Goal: Answer question/provide support

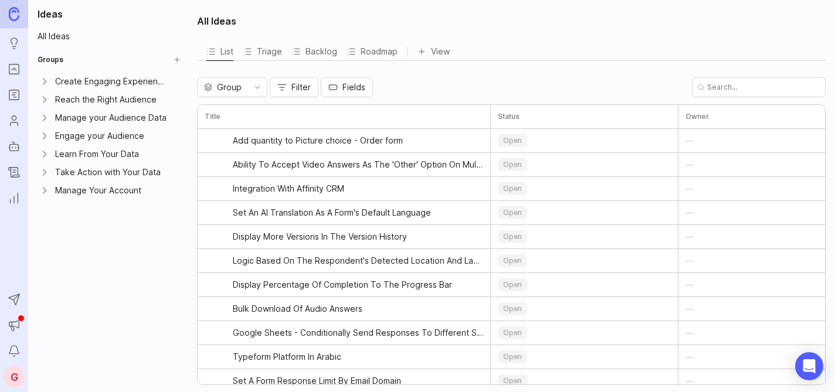
click at [15, 76] on link "Portal" at bounding box center [14, 69] width 21 height 21
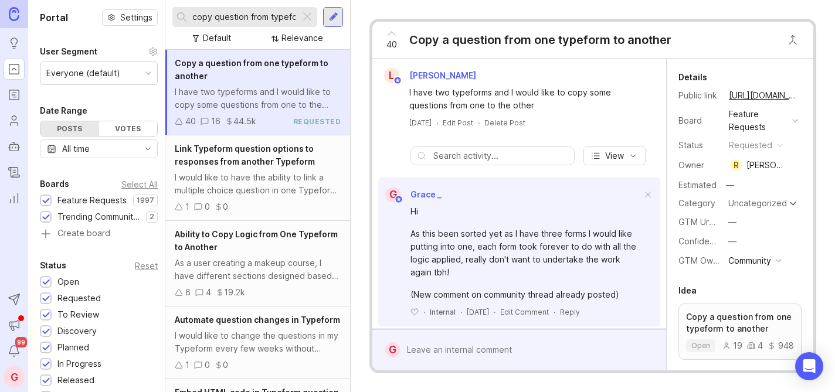
click at [310, 18] on div at bounding box center [307, 16] width 14 height 15
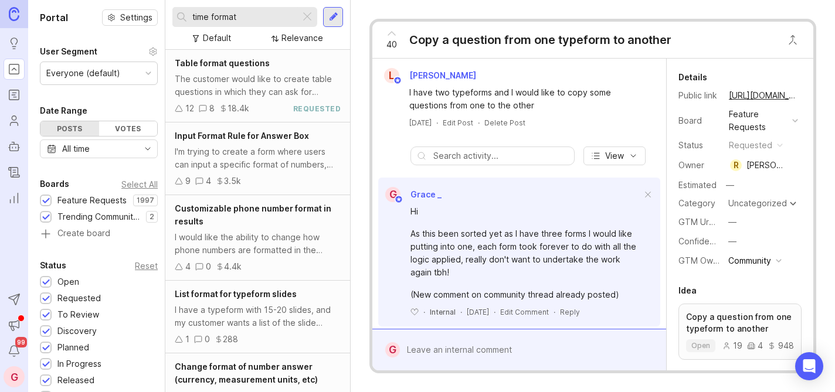
drag, startPoint x: 244, startPoint y: 18, endPoint x: 212, endPoint y: 14, distance: 31.9
click at [212, 14] on input "time format" at bounding box center [243, 17] width 103 height 13
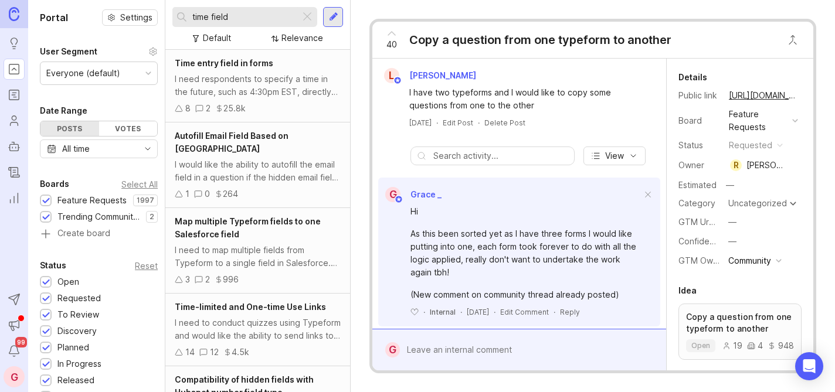
type input "time field"
click at [255, 67] on span "Time entry field in forms" at bounding box center [224, 63] width 99 height 10
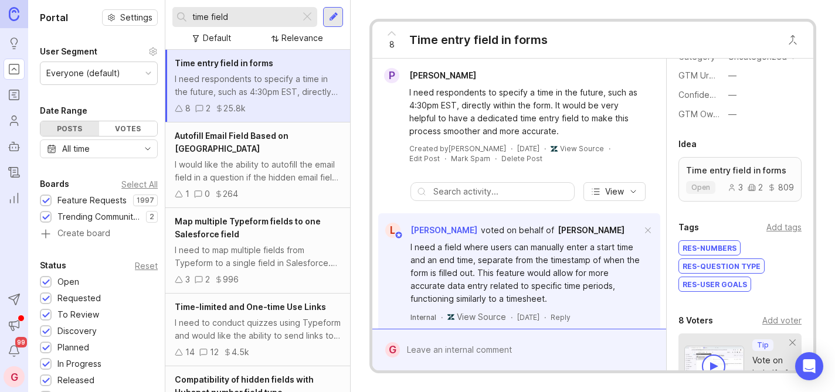
scroll to position [249, 0]
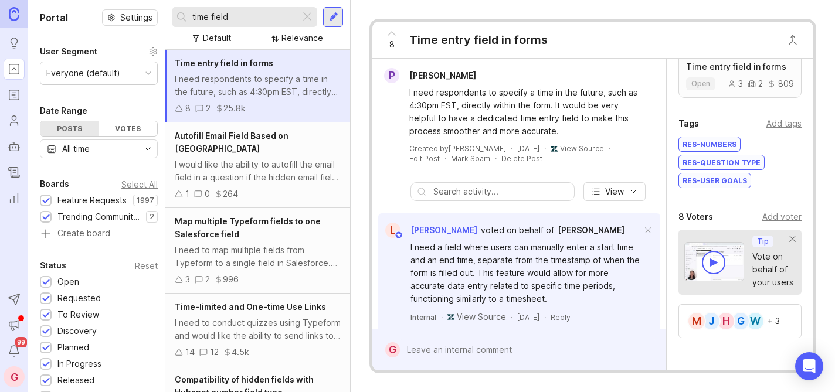
click at [764, 218] on div "Add voter" at bounding box center [782, 217] width 39 height 13
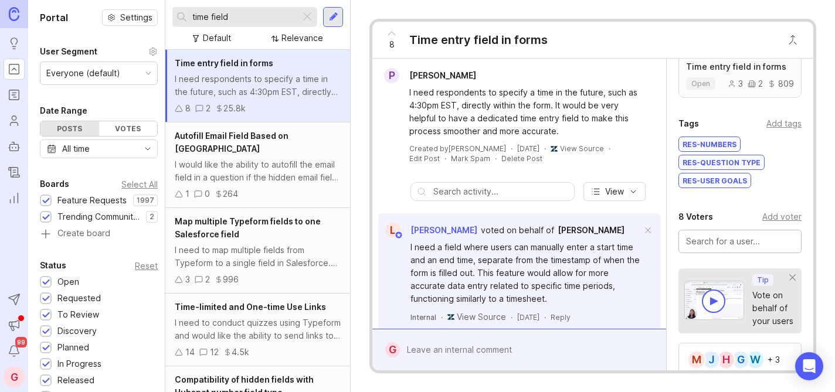
click at [712, 245] on input "text" at bounding box center [740, 241] width 108 height 13
type input "JVerhaegen"
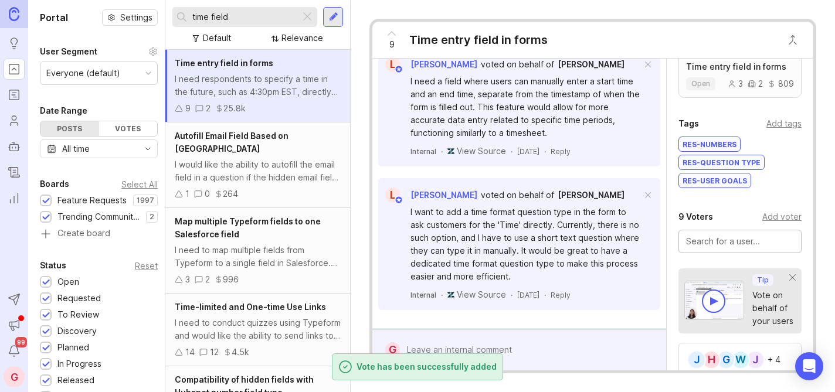
scroll to position [0, 0]
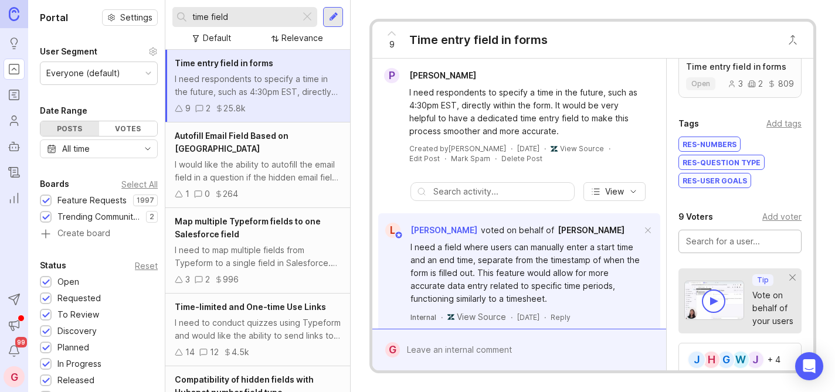
click at [468, 347] on div at bounding box center [528, 350] width 256 height 22
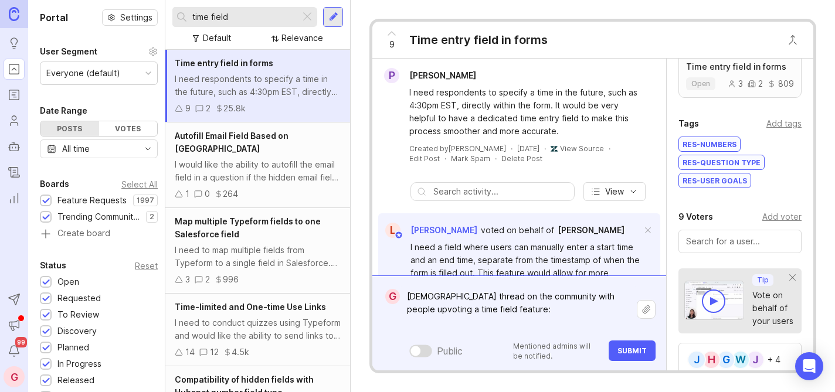
paste textarea "[URL][DOMAIN_NAME]"
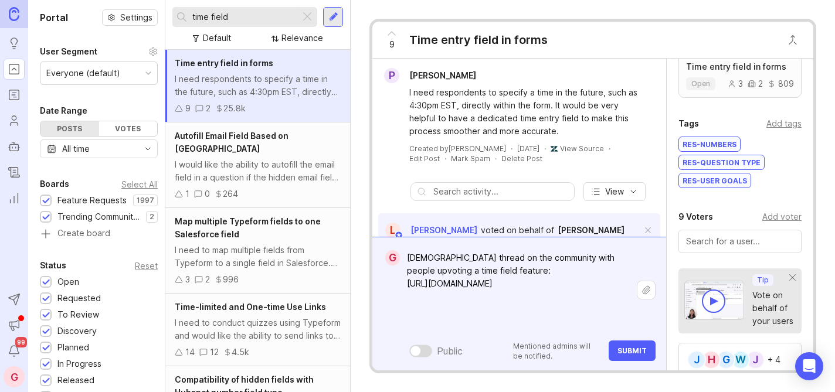
paste textarea "Our customers need to be able to invite us to events with a date and time. A te…"
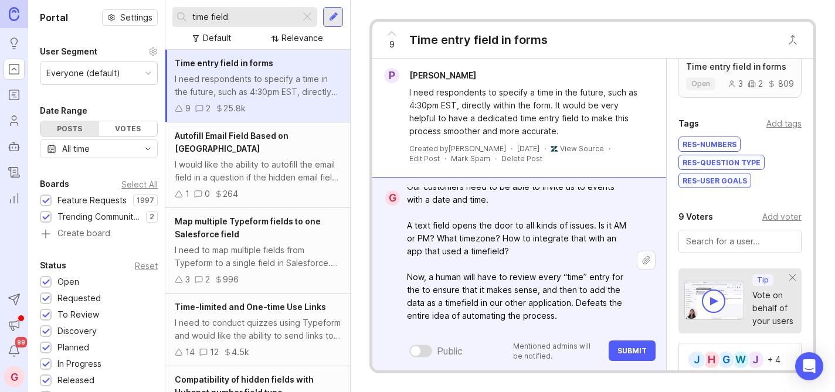
type textarea "[DEMOGRAPHIC_DATA] thread on the community with people upvoting a time field fe…"
click at [621, 351] on span "Submit" at bounding box center [632, 351] width 29 height 9
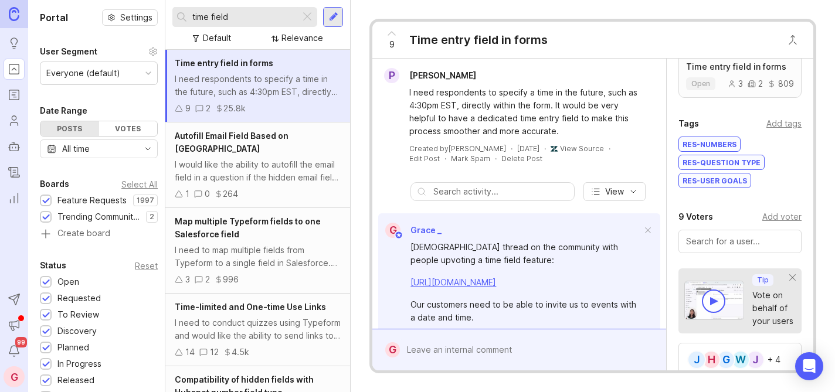
scroll to position [0, 0]
click at [305, 16] on div at bounding box center [307, 16] width 14 height 15
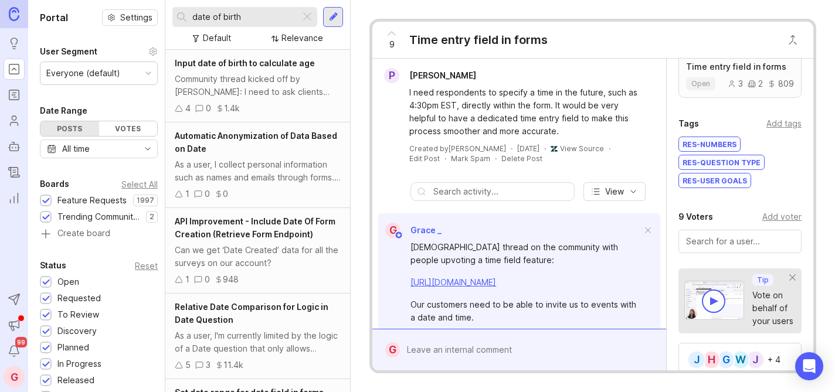
type input "date of birth"
click at [285, 67] on span "Input date of birth to calculate age" at bounding box center [245, 63] width 140 height 10
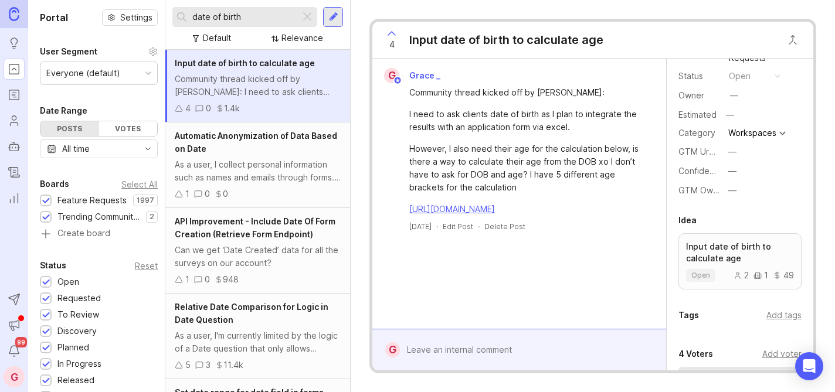
scroll to position [226, 0]
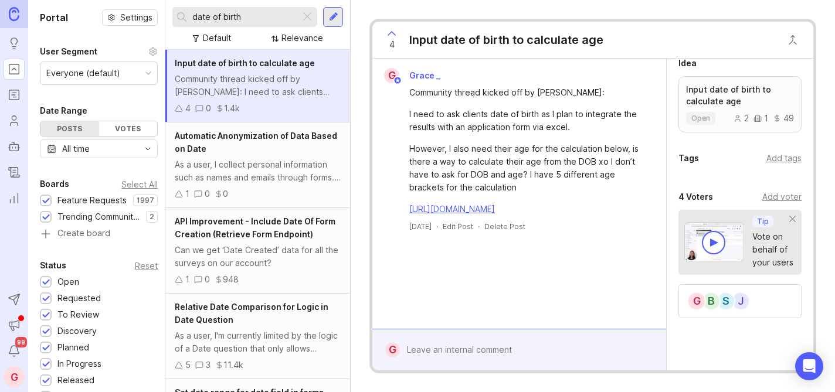
click at [769, 197] on div "Add voter" at bounding box center [782, 197] width 39 height 13
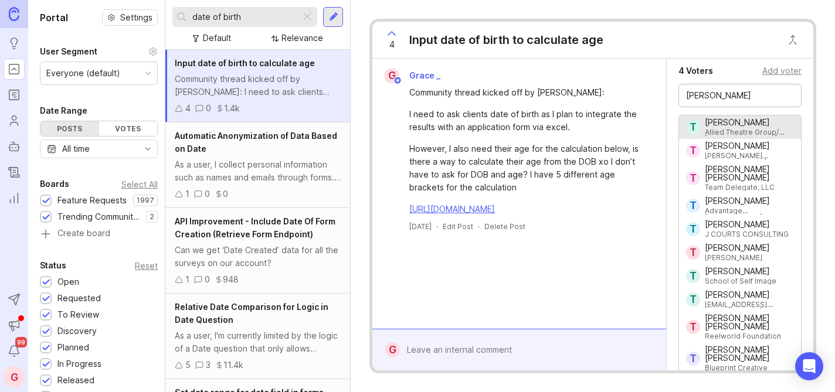
scroll to position [356, 0]
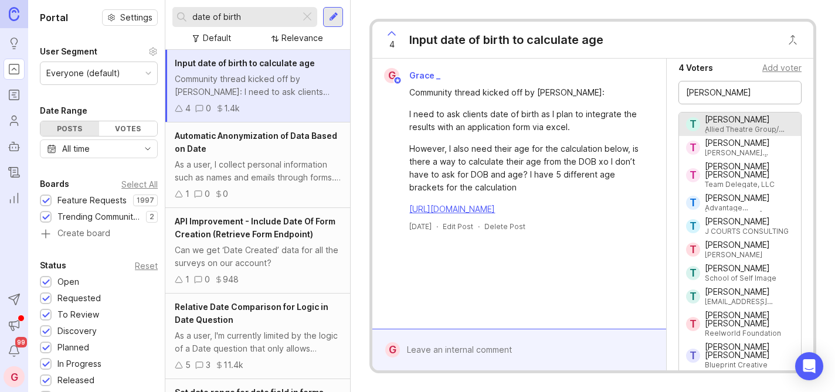
type input "[PERSON_NAME]"
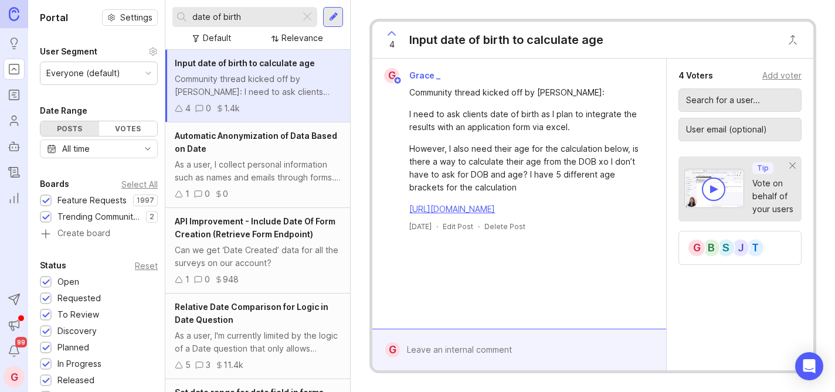
scroll to position [319, 0]
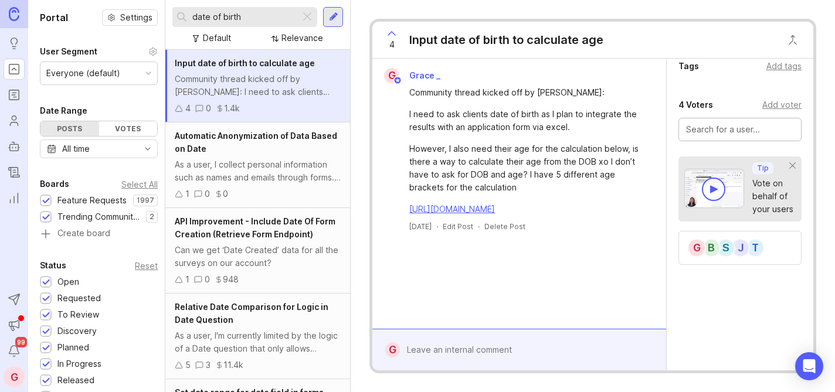
click at [305, 16] on div at bounding box center [307, 16] width 14 height 15
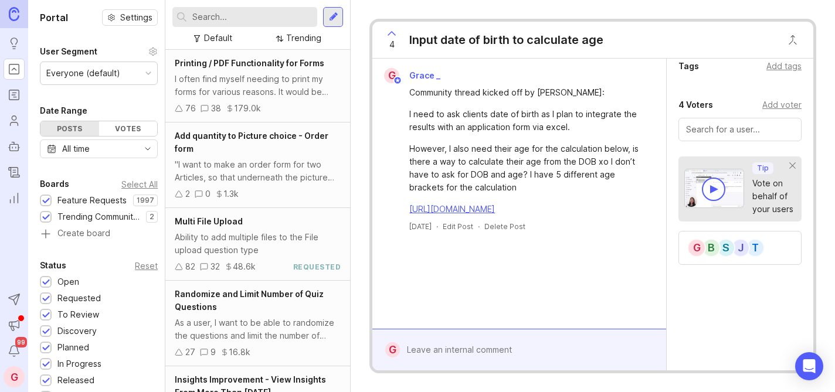
click at [275, 17] on input "text" at bounding box center [252, 17] width 120 height 13
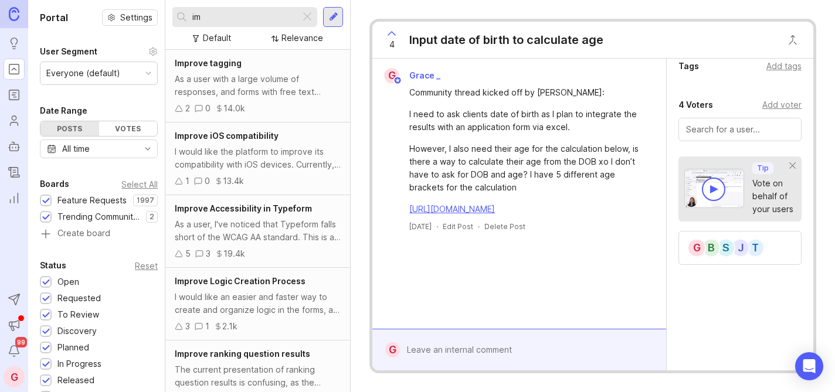
type input "i"
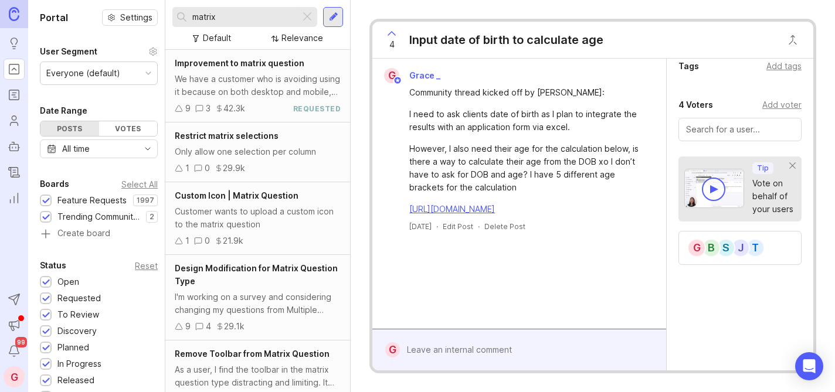
type input "matrix"
click at [251, 59] on span "Improvement to matrix question" at bounding box center [240, 63] width 130 height 10
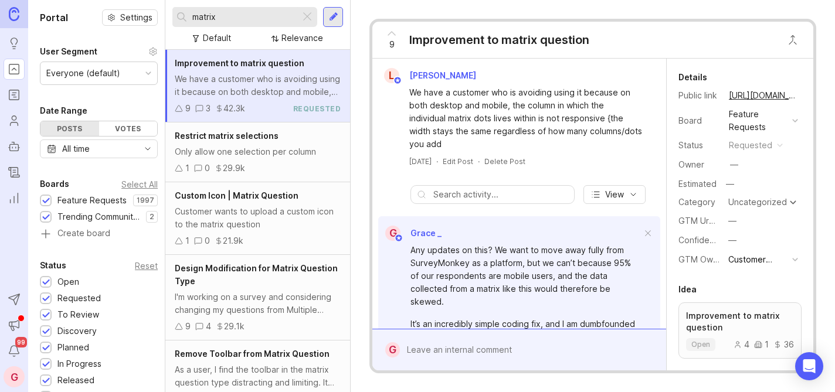
click at [764, 94] on link "[URL][DOMAIN_NAME]" at bounding box center [764, 95] width 76 height 15
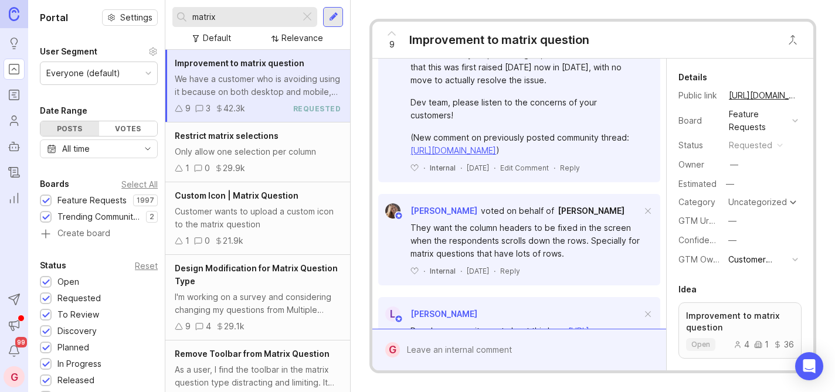
scroll to position [204, 0]
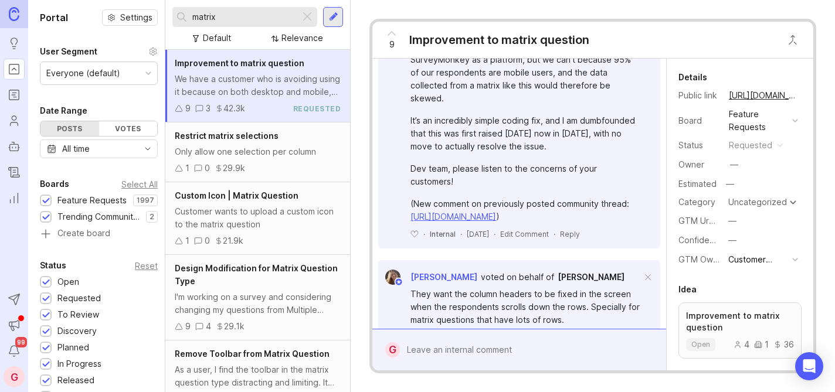
click at [802, 96] on button "copy icon" at bounding box center [810, 95] width 16 height 16
